Goal: Find specific page/section: Find specific page/section

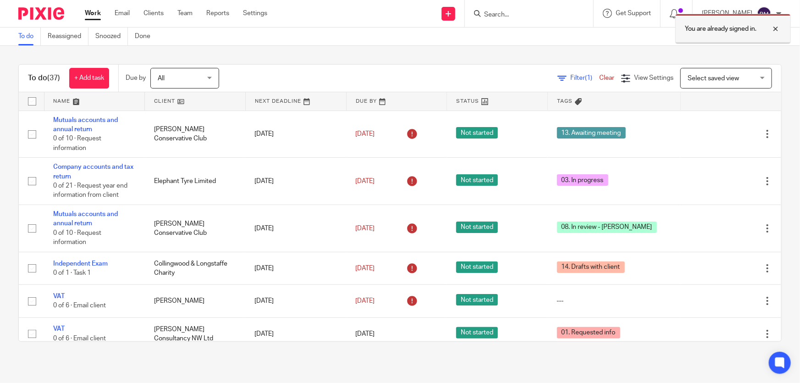
click at [774, 28] on div at bounding box center [769, 28] width 25 height 11
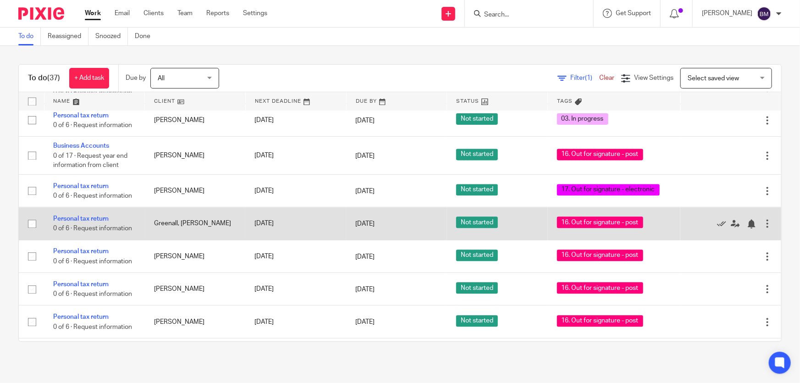
scroll to position [1172, 0]
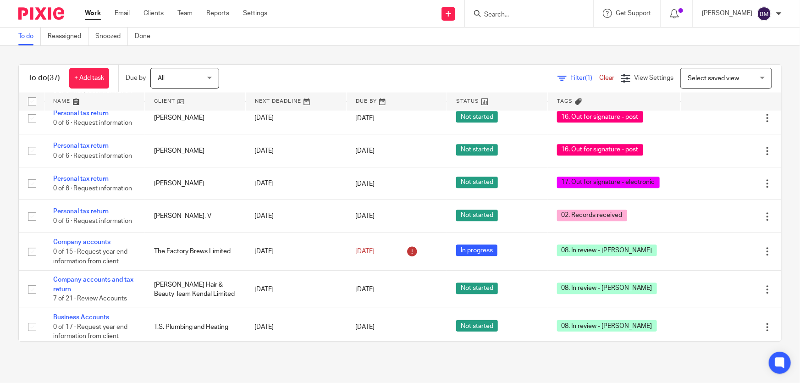
click at [550, 19] on div at bounding box center [529, 13] width 128 height 27
click at [525, 16] on input "Search" at bounding box center [524, 15] width 83 height 8
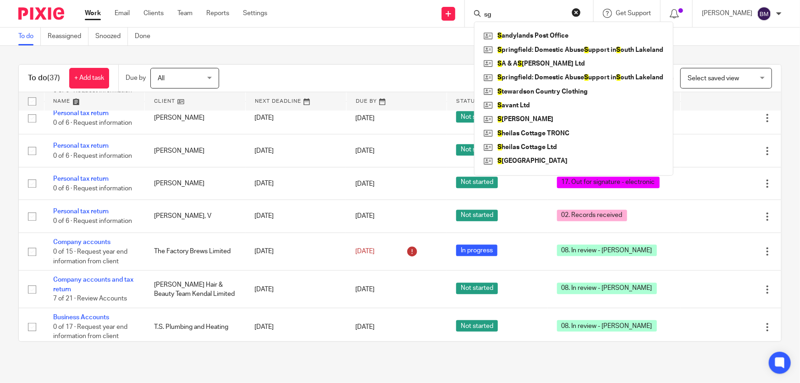
type input "s"
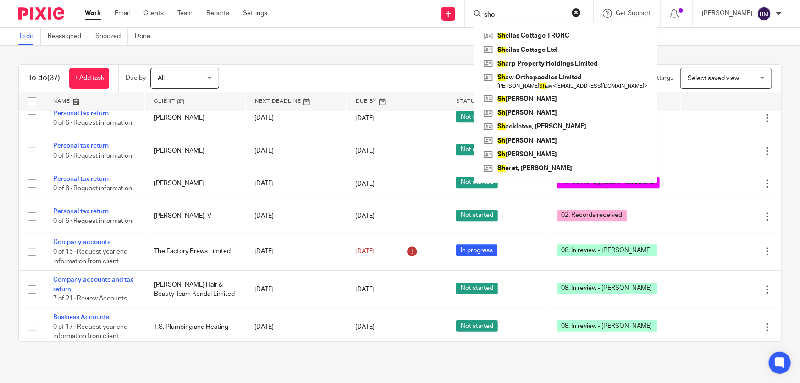
type input "shoc"
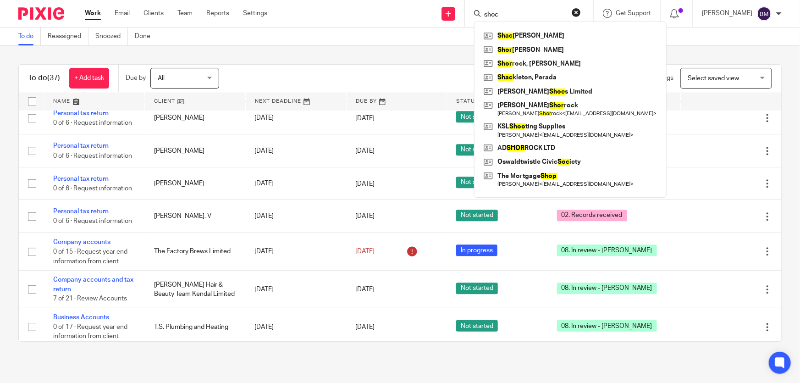
drag, startPoint x: 531, startPoint y: 12, endPoint x: 470, endPoint y: 26, distance: 62.6
click at [472, 27] on div "Send new email Create task Add client shoc Shac kleton, Mark Shor rock, Robert …" at bounding box center [540, 13] width 519 height 27
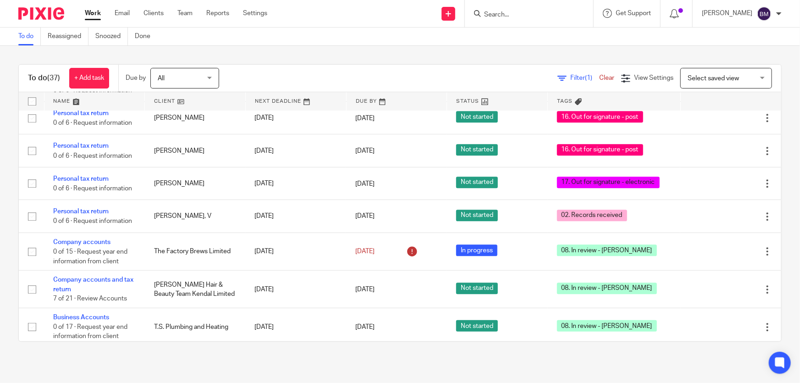
click at [527, 18] on input "Search" at bounding box center [524, 15] width 83 height 8
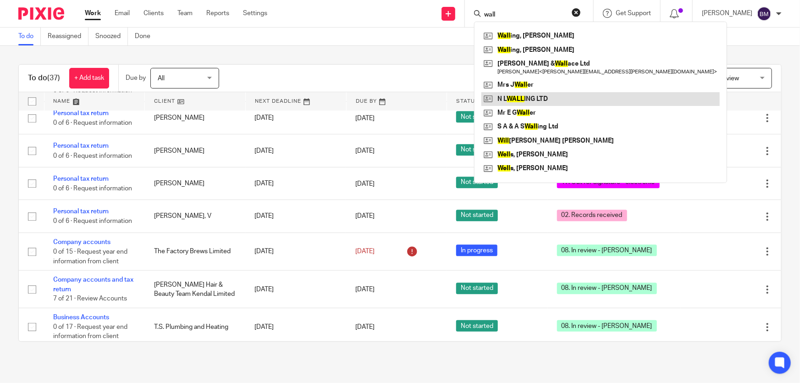
type input "wall"
click at [557, 96] on link at bounding box center [601, 99] width 239 height 14
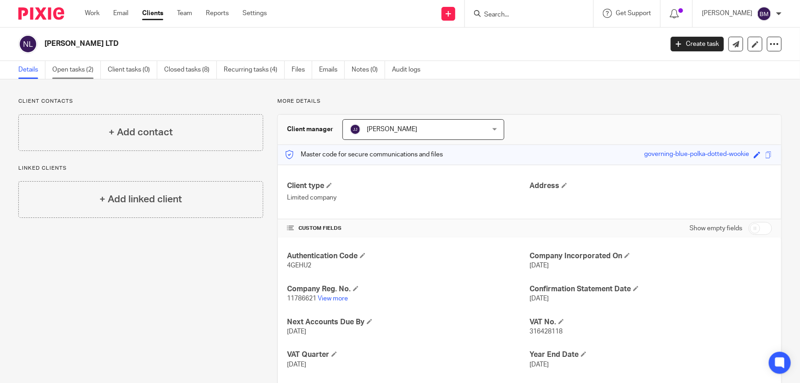
click at [73, 72] on link "Open tasks (2)" at bounding box center [76, 70] width 49 height 18
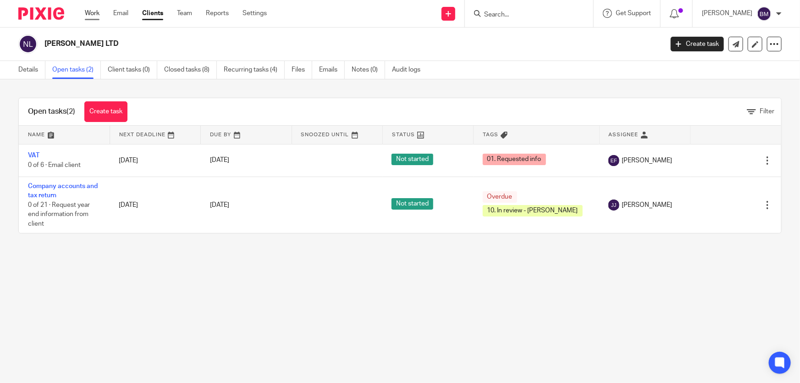
click at [88, 14] on link "Work" at bounding box center [92, 13] width 15 height 9
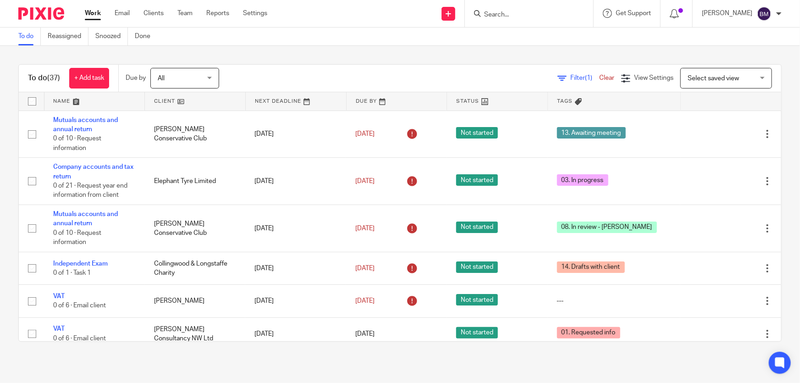
drag, startPoint x: 0, startPoint y: 0, endPoint x: 522, endPoint y: 12, distance: 522.6
click at [522, 12] on input "Search" at bounding box center [524, 15] width 83 height 8
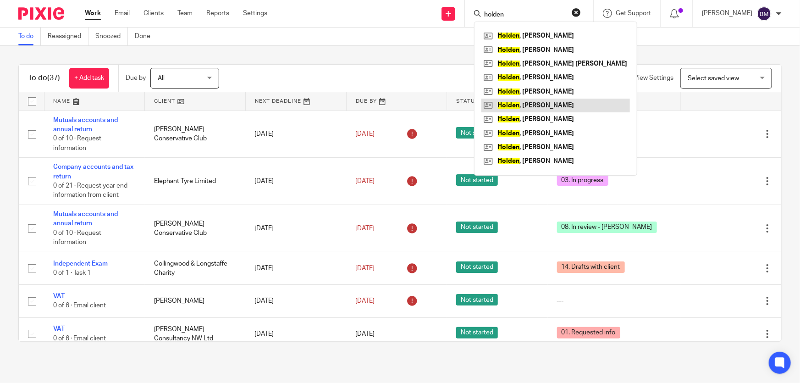
type input "holden"
click at [552, 103] on link at bounding box center [556, 106] width 149 height 14
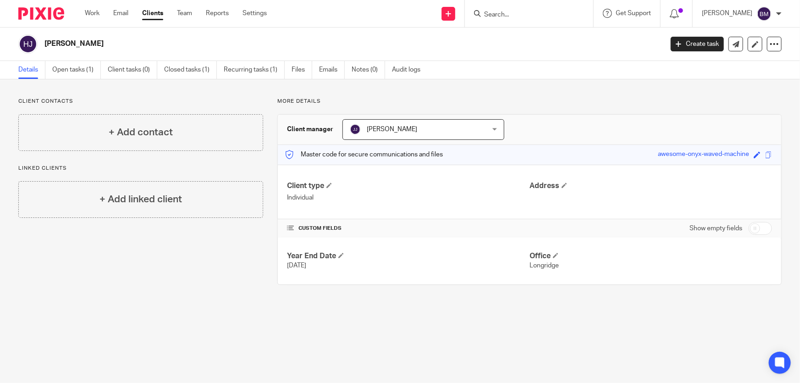
click at [161, 380] on main "[PERSON_NAME] Create task Update from Companies House Export data Merge Archive…" at bounding box center [400, 191] width 800 height 383
